Goal: Information Seeking & Learning: Find specific fact

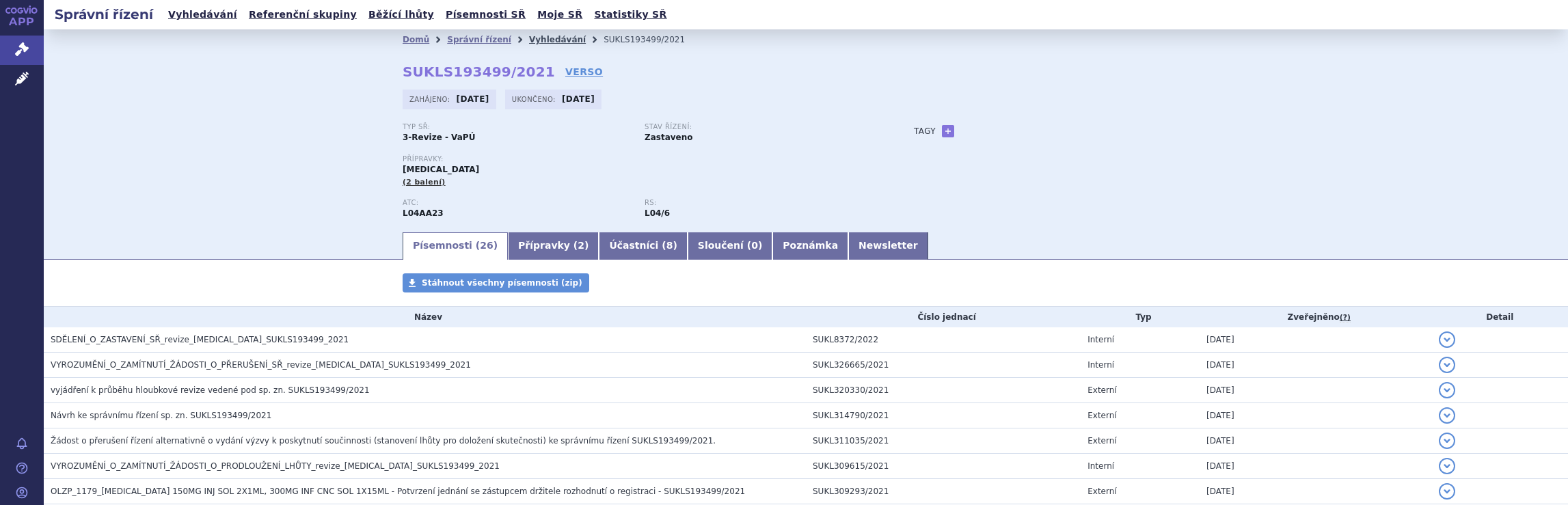
click at [535, 41] on link "Vyhledávání" at bounding box center [558, 40] width 57 height 9
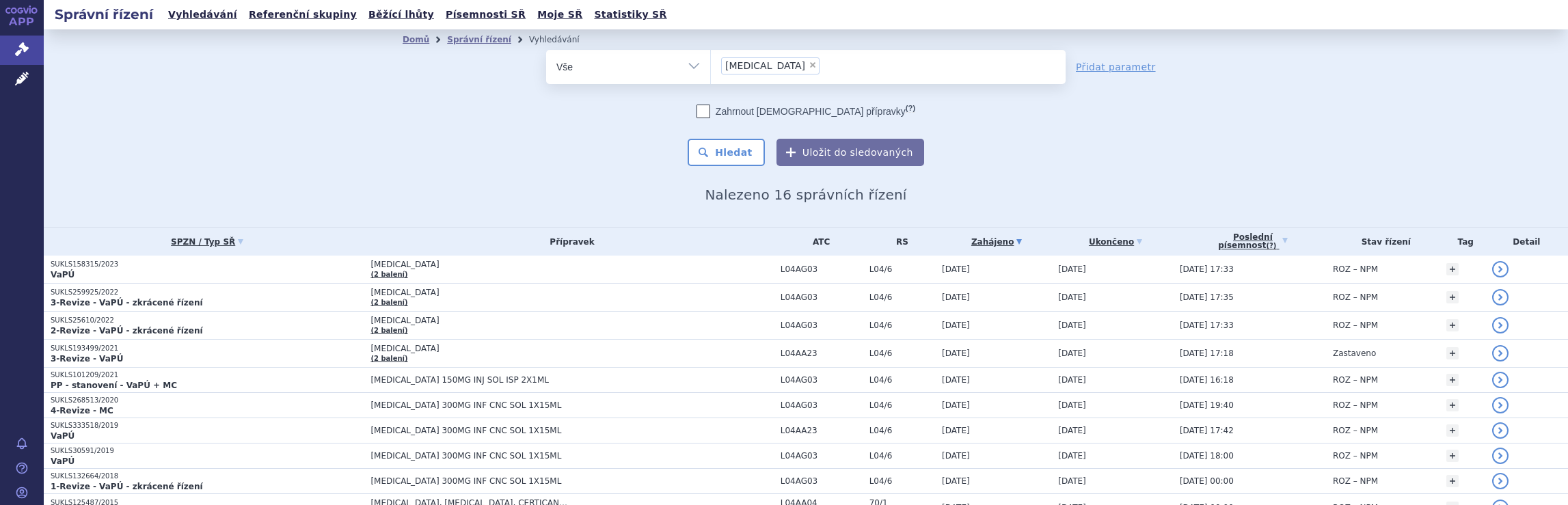
click at [819, 65] on ul "× [MEDICAL_DATA]" at bounding box center [888, 65] width 355 height 30
click at [711, 65] on select "Tysabri" at bounding box center [710, 66] width 1 height 34
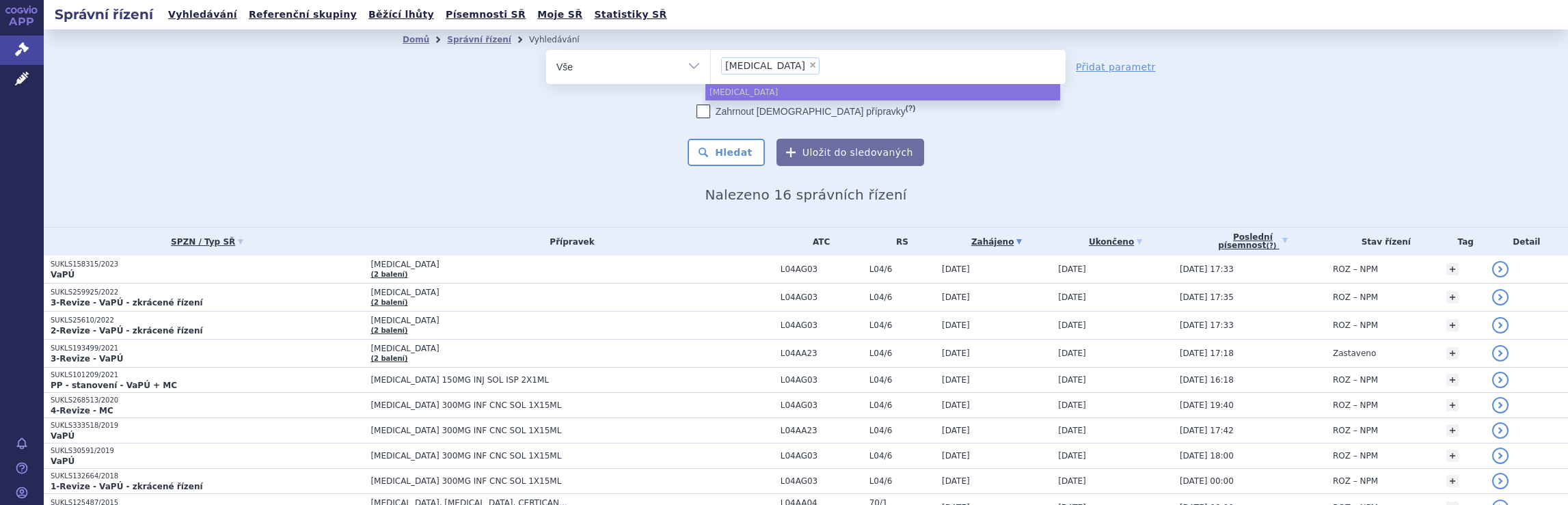
select select
type input "Tysabri"
type input "Tysa"
type input "T"
type input "na"
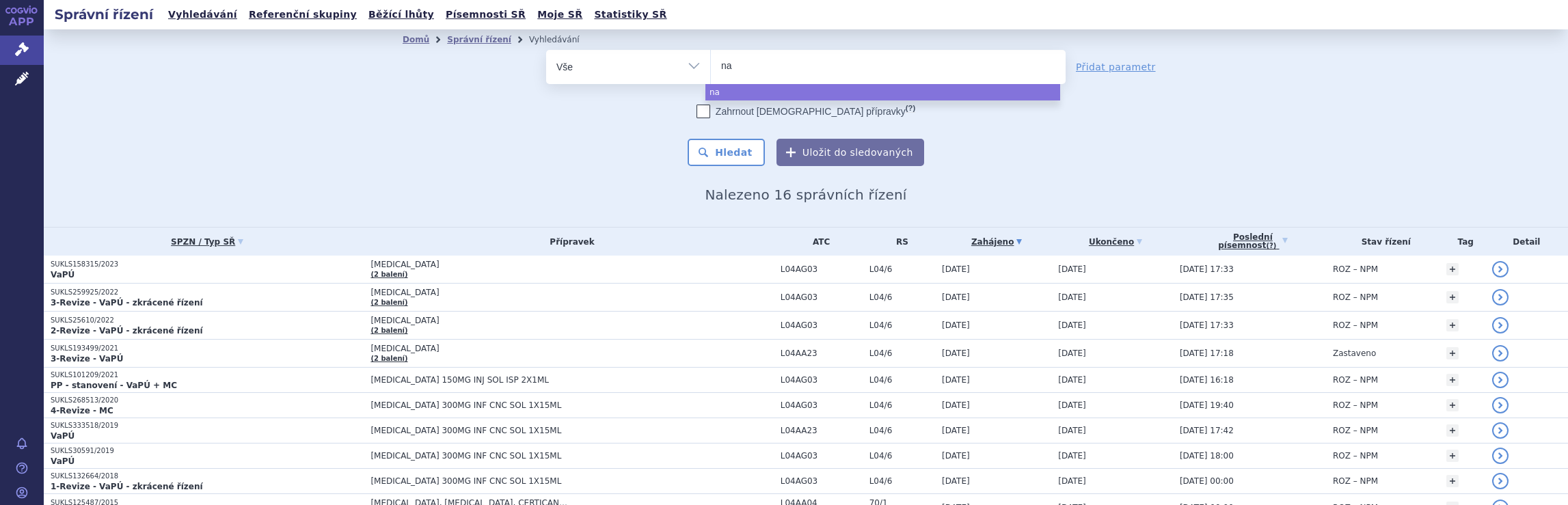
type input "nat"
type input "nata"
type input "natal"
type input "natali"
type input "nataliz"
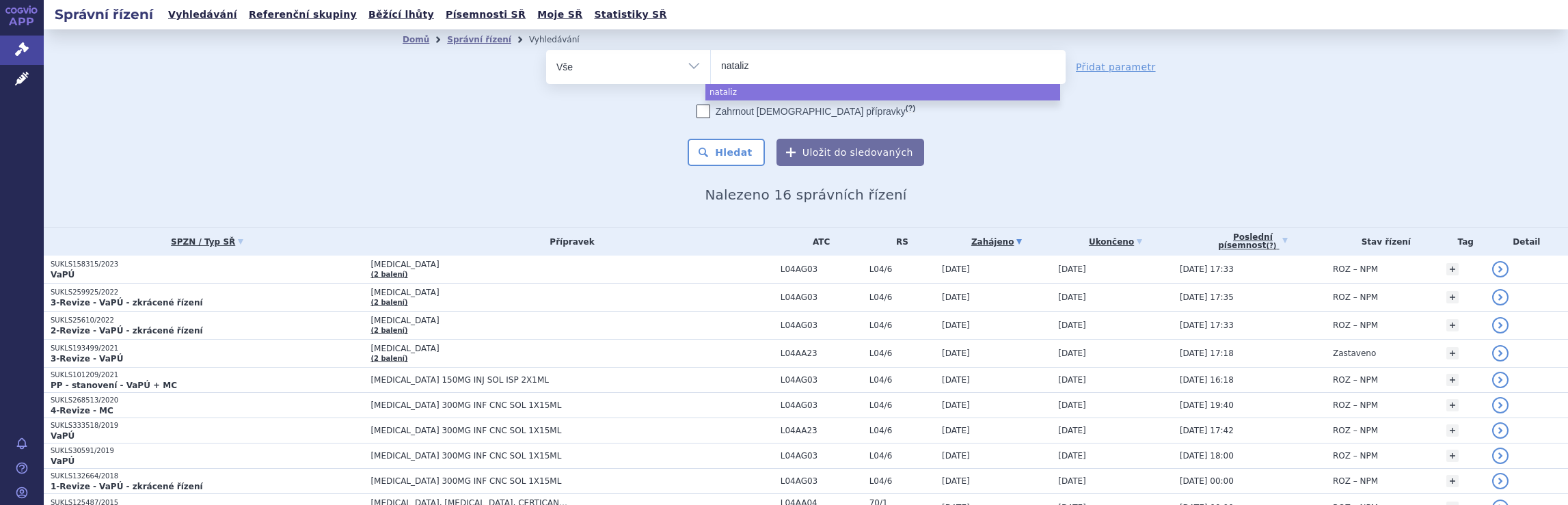
type input "natalizu"
type input "natalizum"
type input "natalizuma"
type input "natalizumab"
select select "natalizumab"
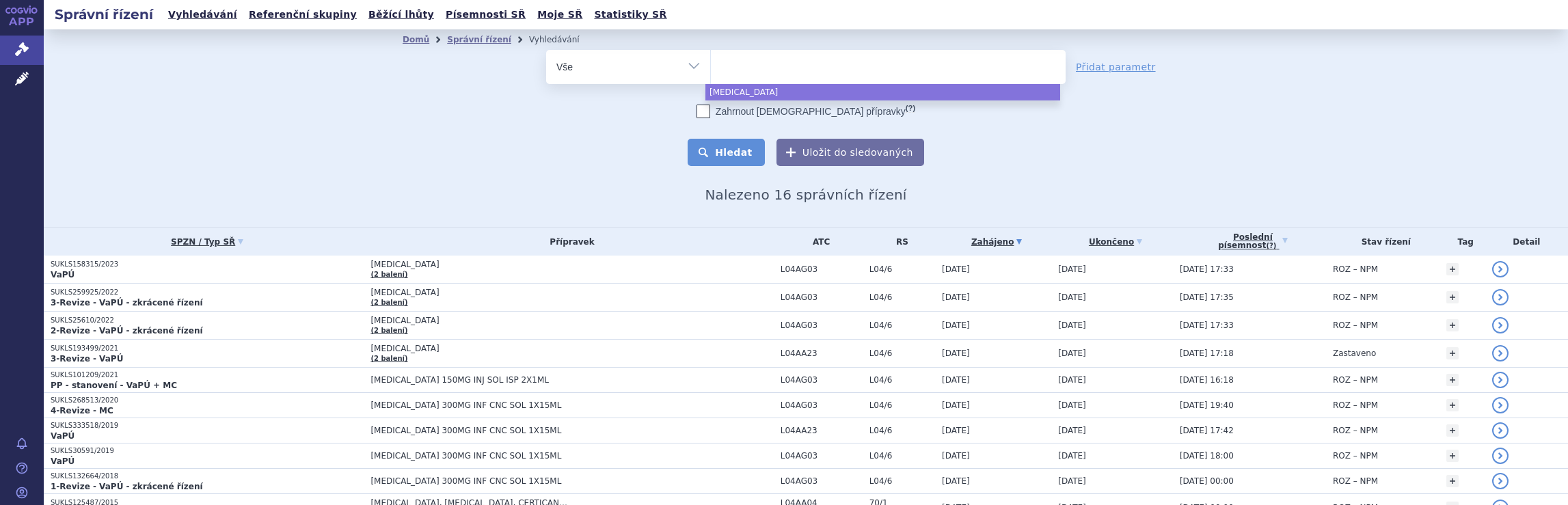
click at [727, 153] on button "Hledat" at bounding box center [727, 152] width 77 height 27
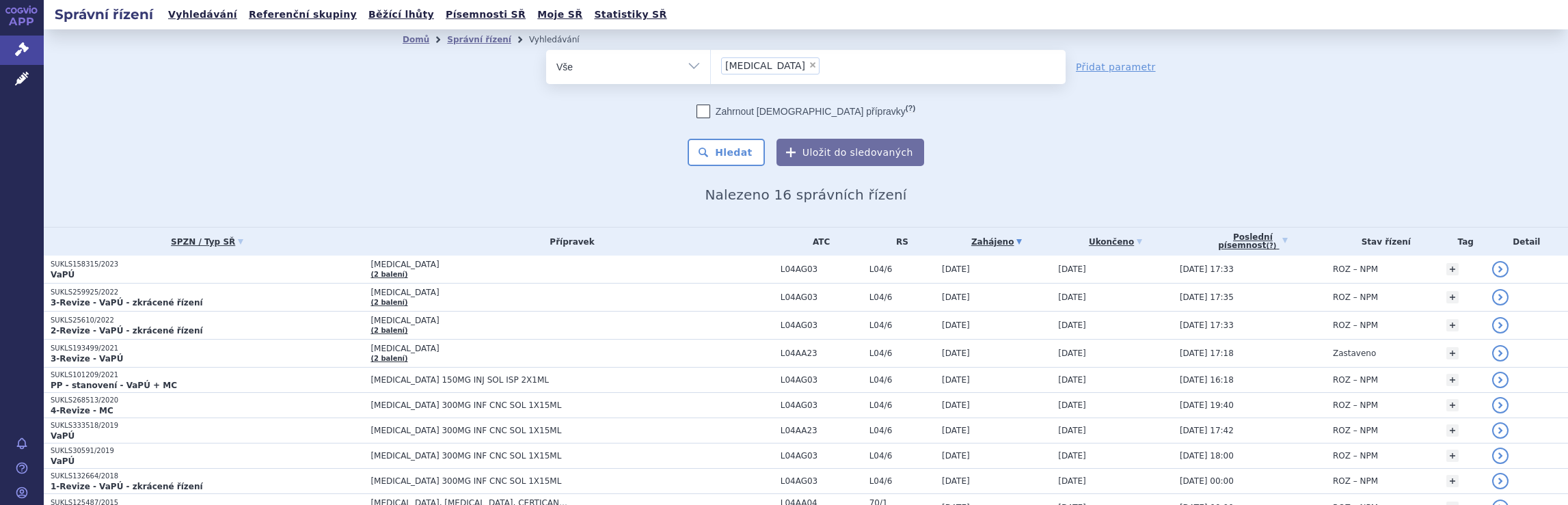
click at [826, 63] on ul "× natalizumab" at bounding box center [888, 65] width 355 height 30
click at [711, 63] on select "natalizumab" at bounding box center [710, 66] width 1 height 34
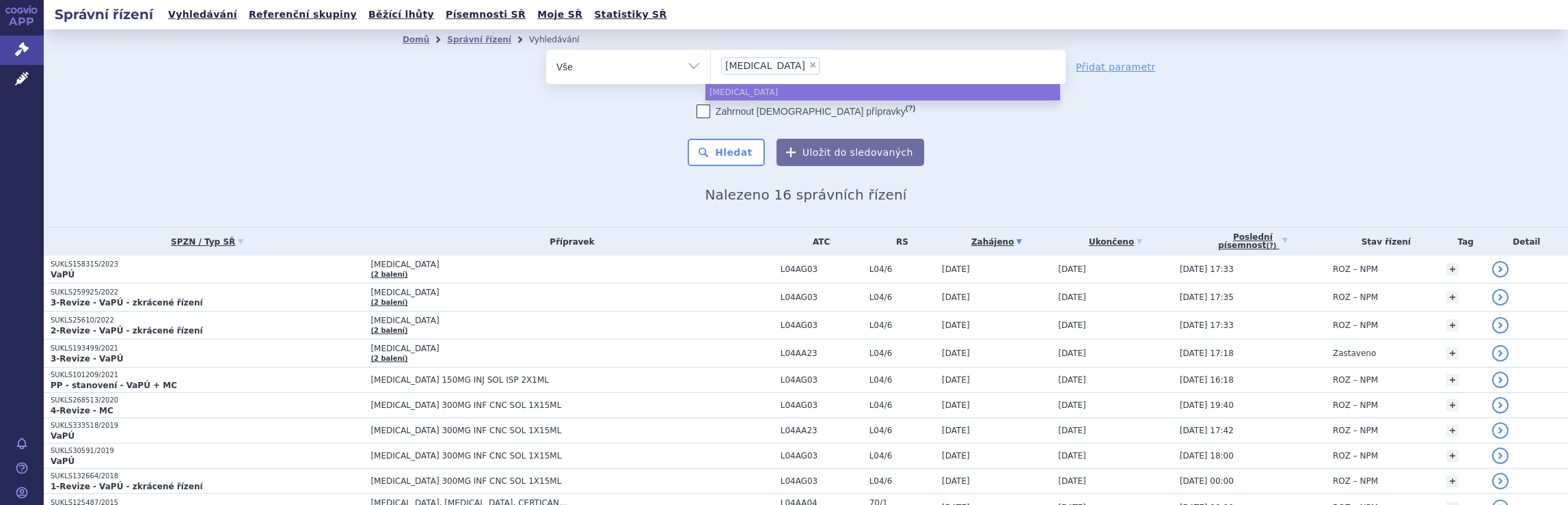
select select
type input "natalizumab"
type input "natalizu"
type input "na"
type input "n"
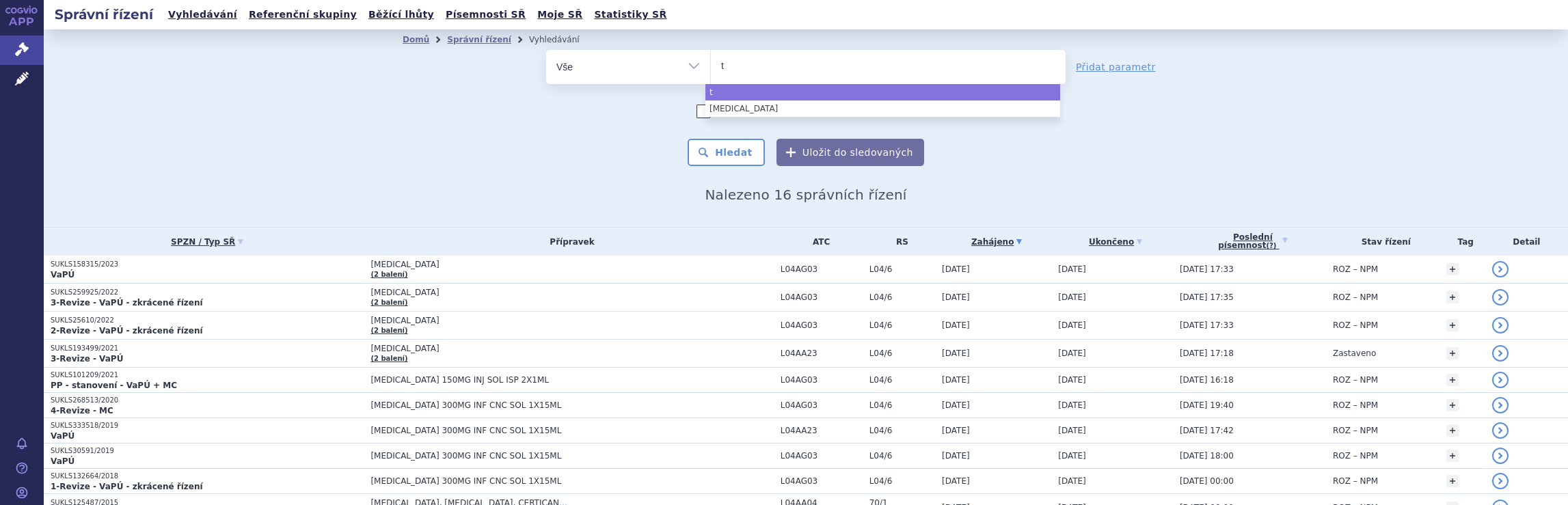
type input "ty"
type input "tyr"
type input "tyru"
type input "tyruk"
type input "tyruko"
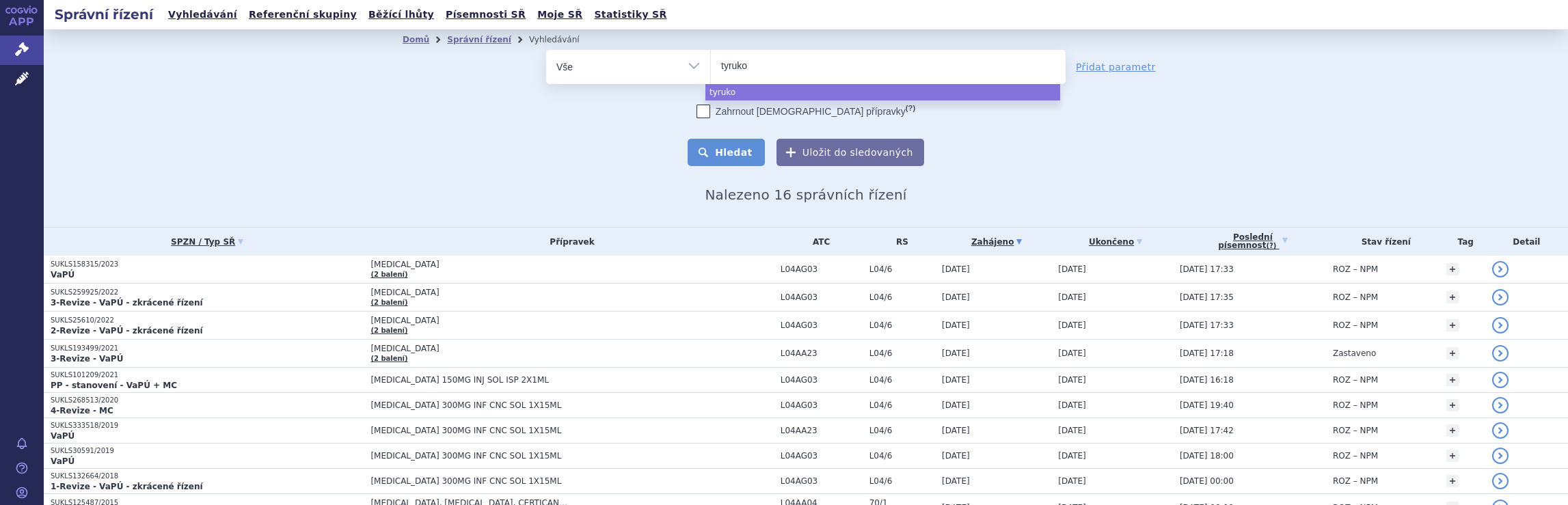
select select "tyruko"
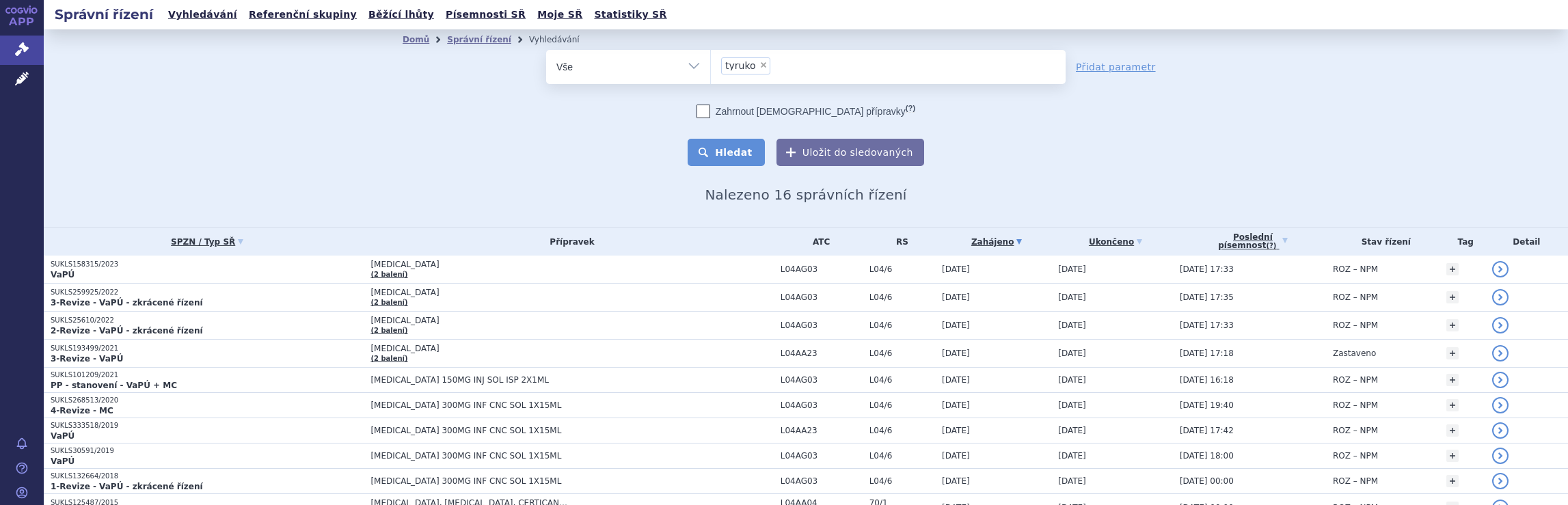
click at [737, 158] on button "Hledat" at bounding box center [727, 152] width 77 height 27
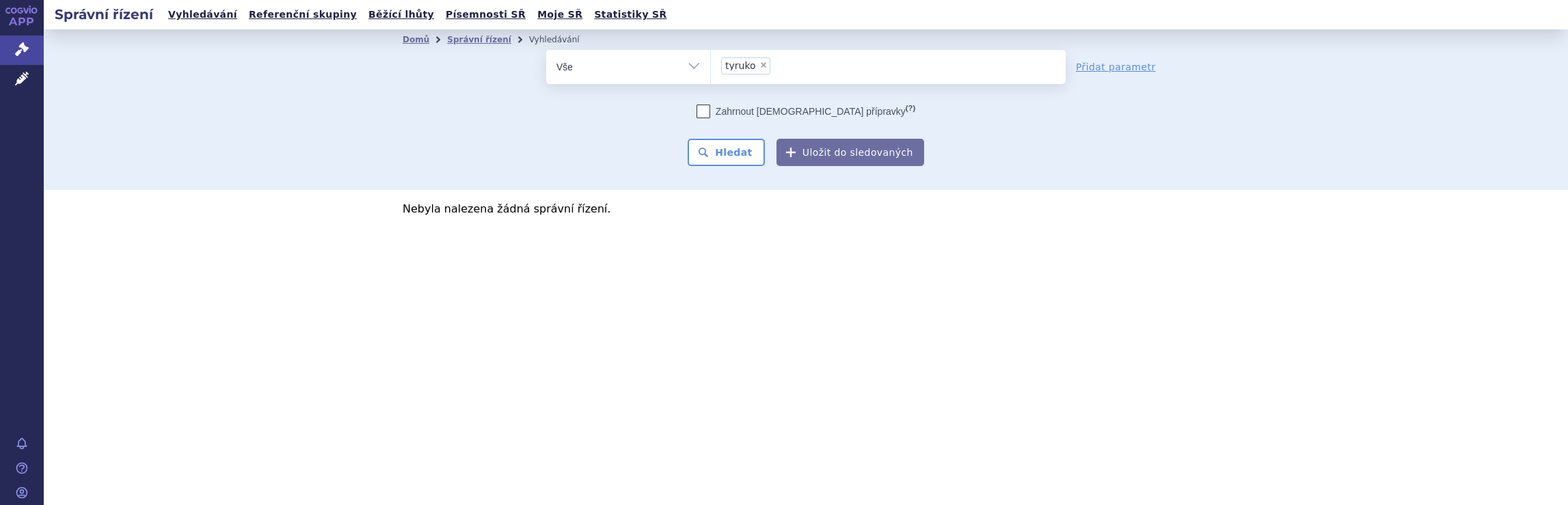
click at [801, 63] on ul "× tyruko" at bounding box center [888, 65] width 355 height 30
click at [711, 63] on select "tyruko" at bounding box center [710, 66] width 1 height 34
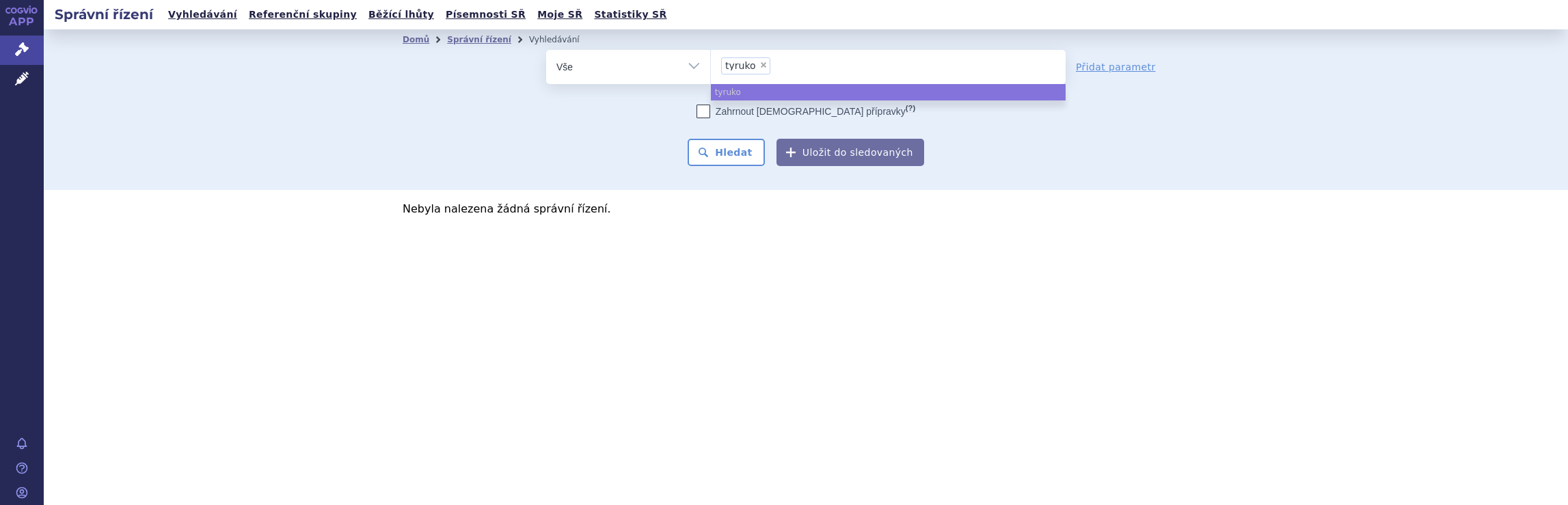
select select
type input "tyruko"
type input "tyr"
type input "t"
type input "di"
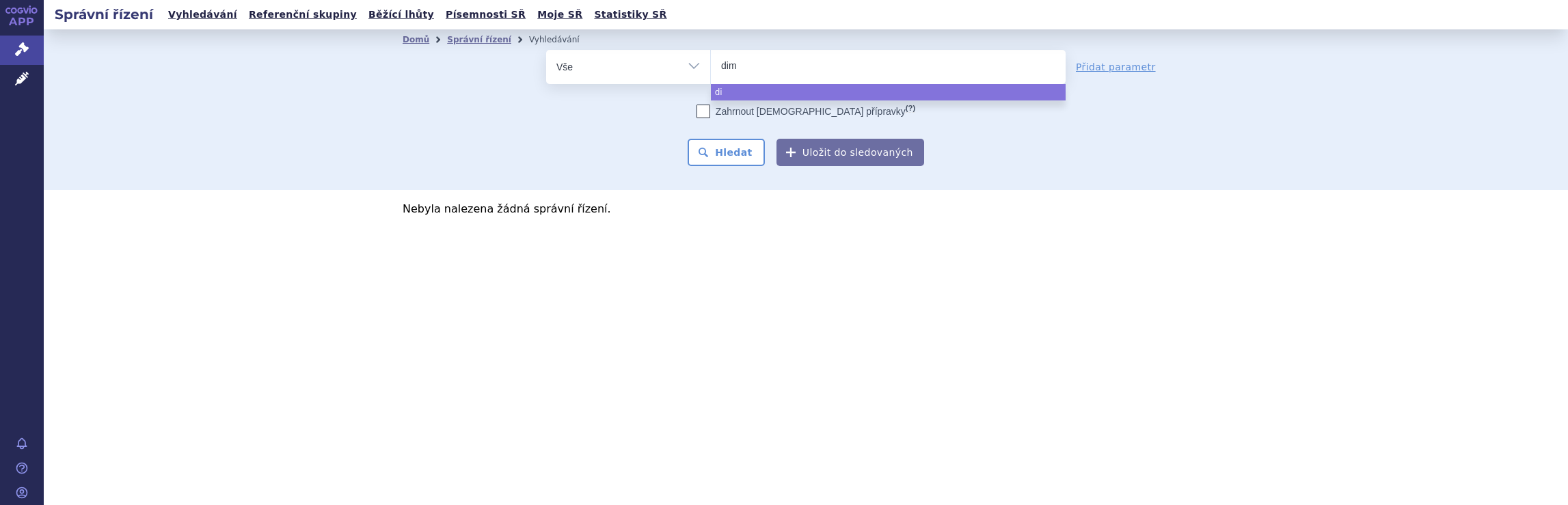
type input "dime"
type input "dimet"
type input "dimeth"
type input "dimethy"
type input "dimethyl"
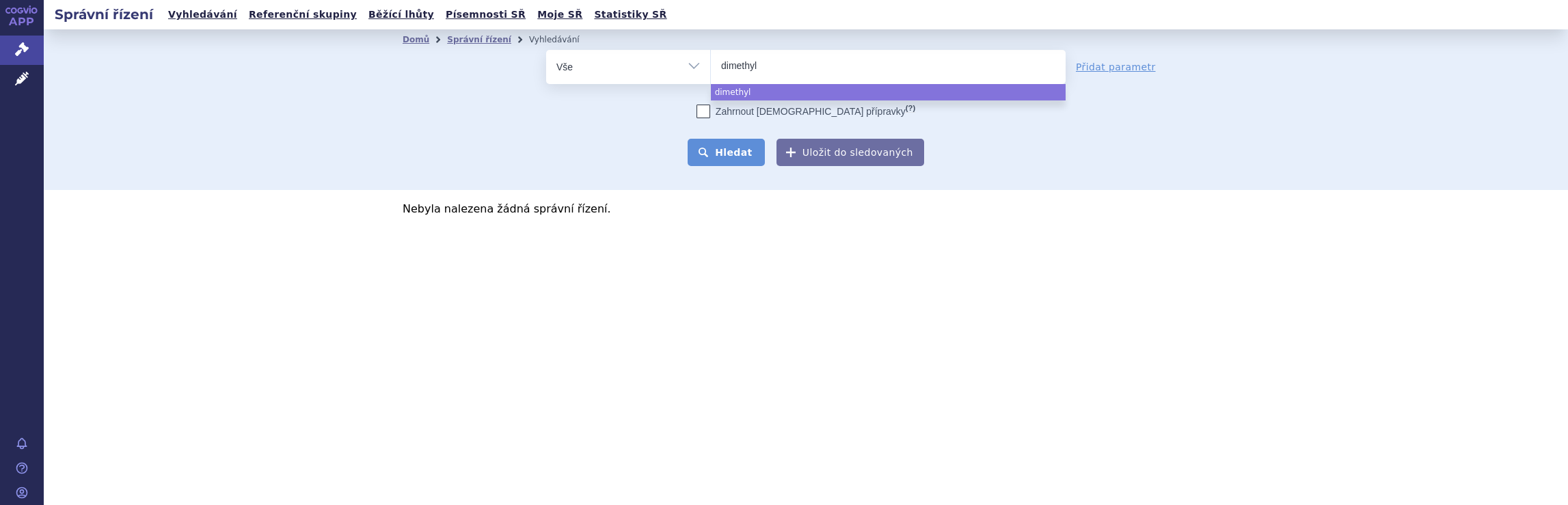
select select "dimethyl"
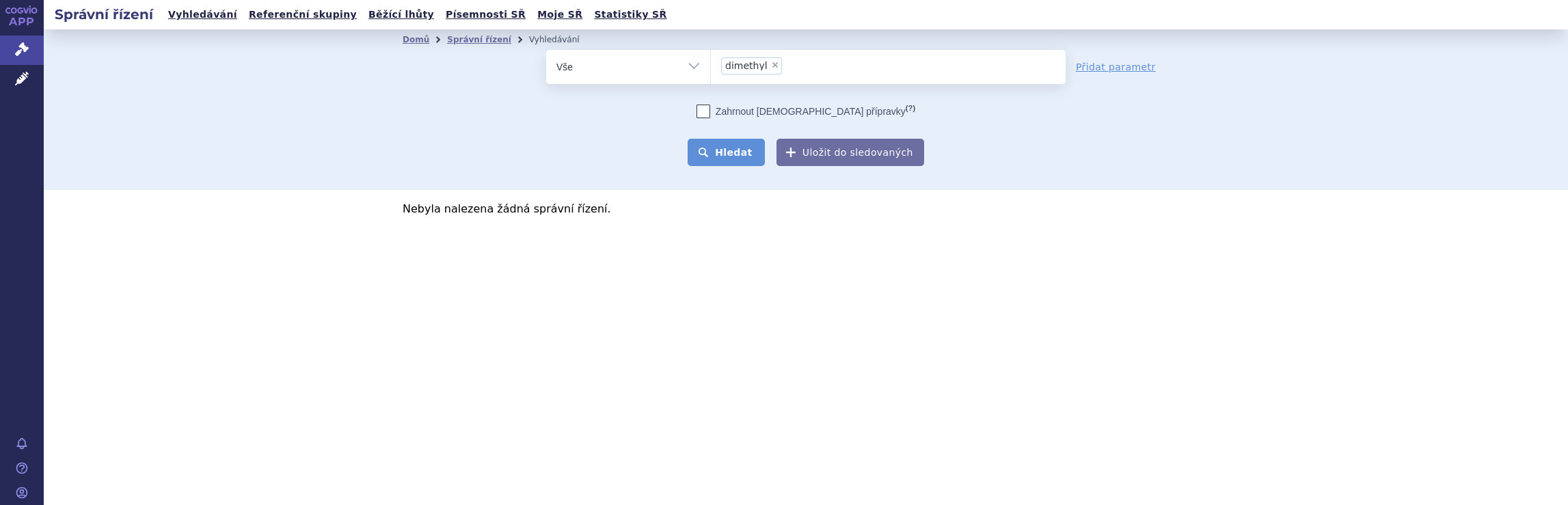
click at [735, 155] on button "Hledat" at bounding box center [727, 152] width 77 height 27
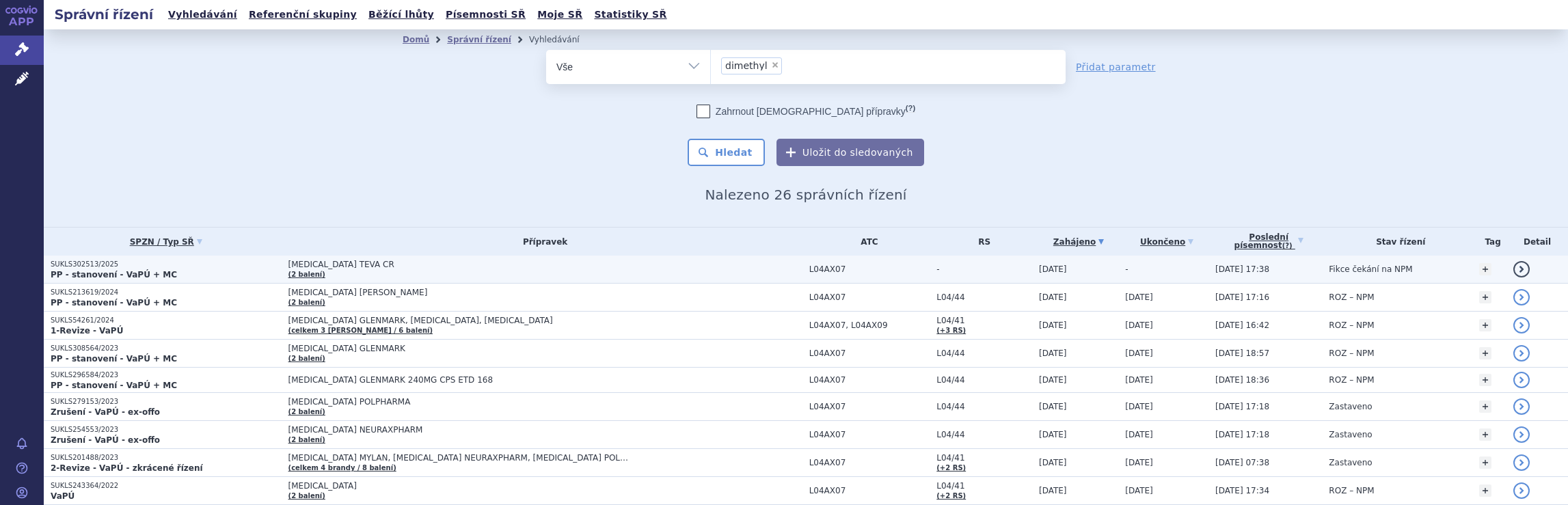
click at [745, 269] on td "[MEDICAL_DATA] TEVA CR (2 balení)" at bounding box center [542, 270] width 521 height 28
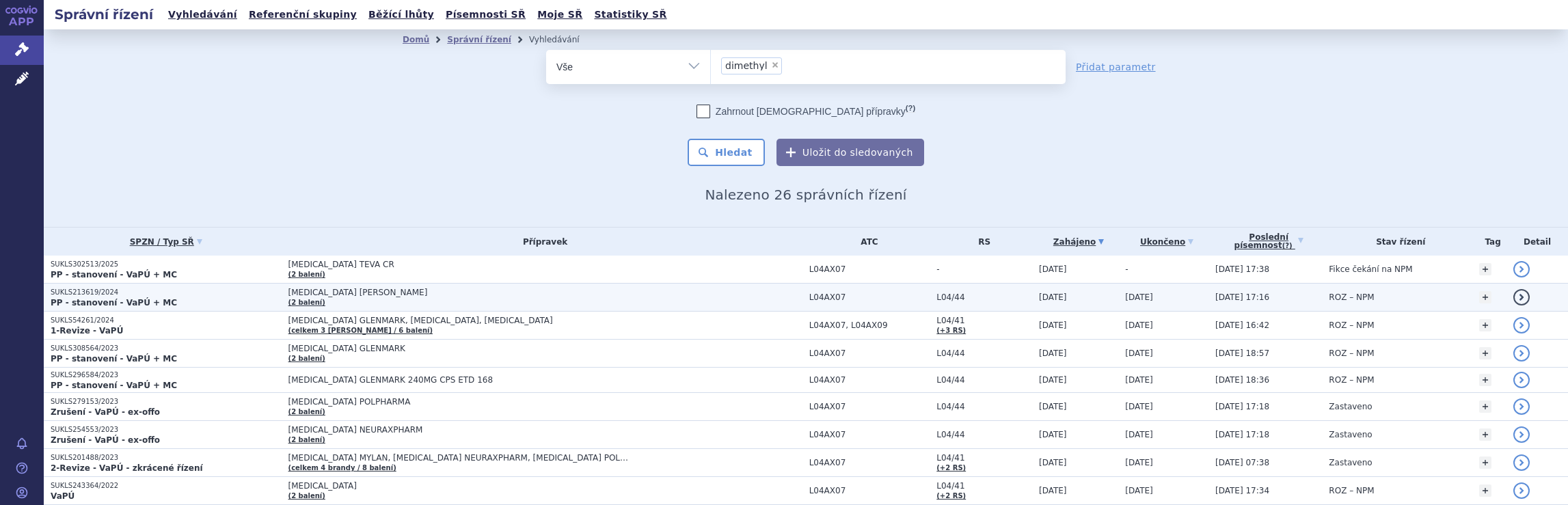
click at [766, 295] on span "[MEDICAL_DATA] [PERSON_NAME] (2 balení)" at bounding box center [546, 297] width 514 height 19
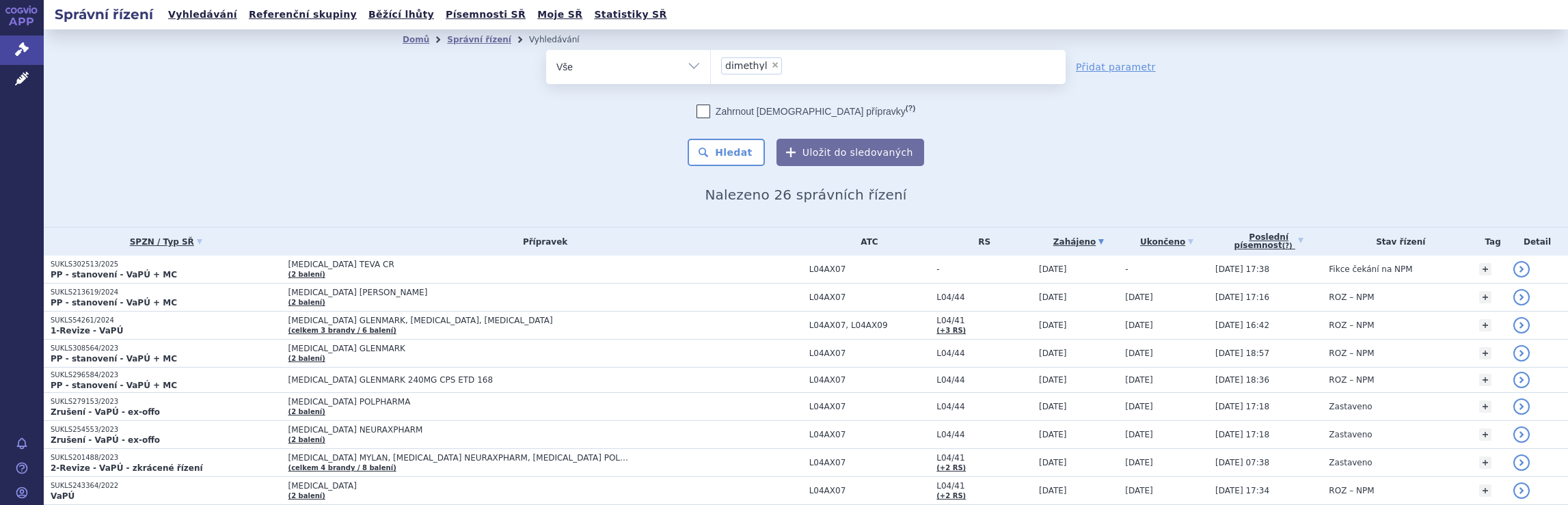
click at [819, 64] on ul "× dimethyl" at bounding box center [888, 65] width 355 height 30
click at [711, 64] on select "dimethyl" at bounding box center [710, 66] width 1 height 34
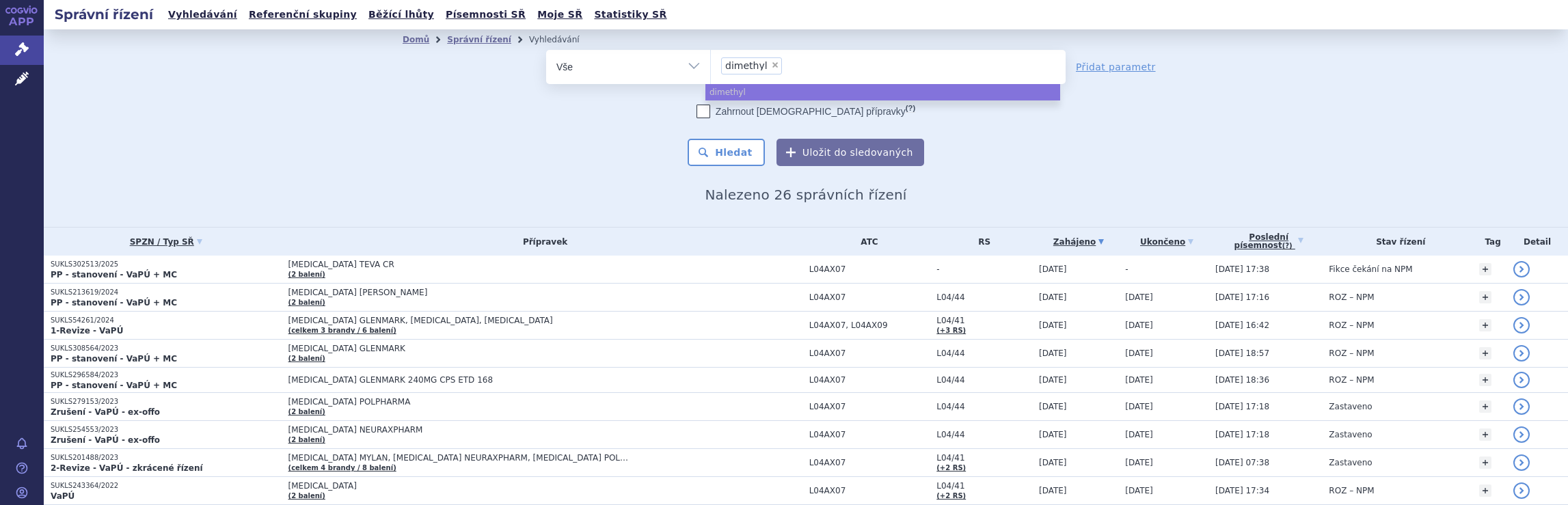
select select
type input "dimethyl"
type input "d"
type input "sky"
type input "skyc"
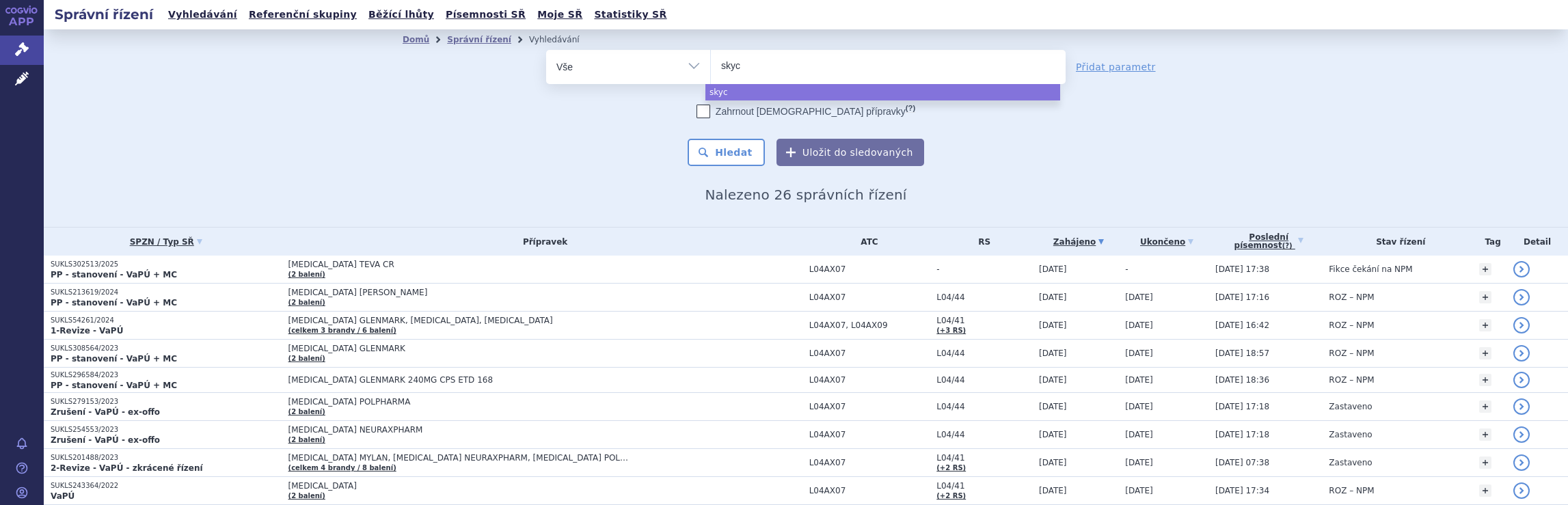
type input "skycl"
type input "skycla"
type input "skyclar"
type input "skyclarys"
select select "skyclarys"
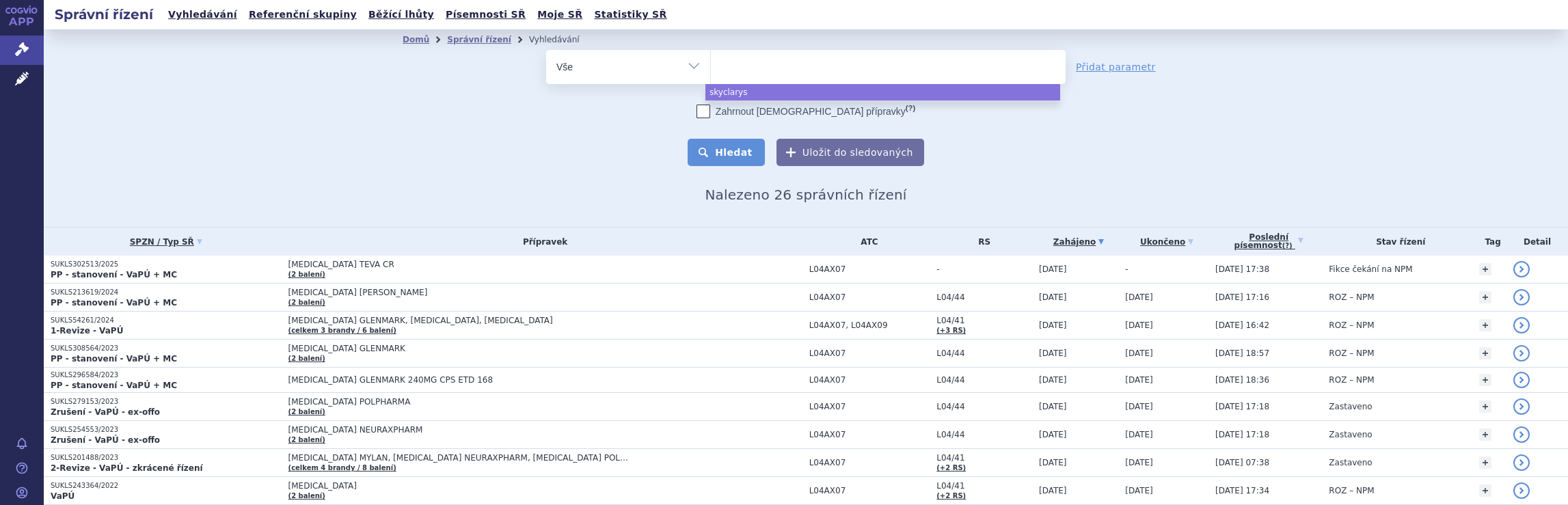
click at [735, 151] on button "Hledat" at bounding box center [727, 152] width 77 height 27
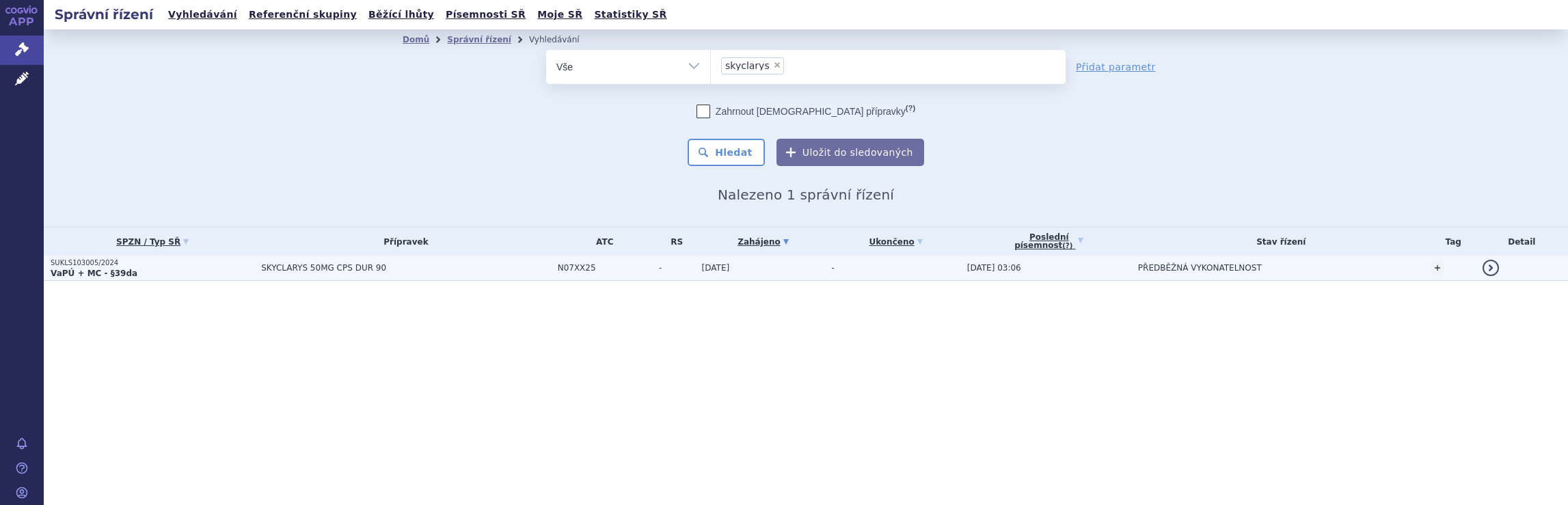
click at [472, 269] on span "SKYCLARYS 50MG CPS DUR 90" at bounding box center [406, 268] width 289 height 9
